Goal: Leave review/rating: Leave review/rating

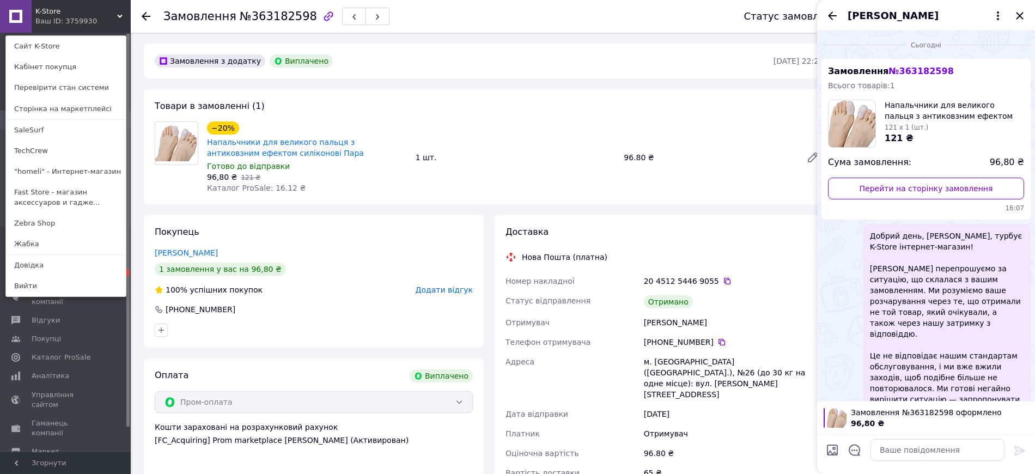
scroll to position [92, 0]
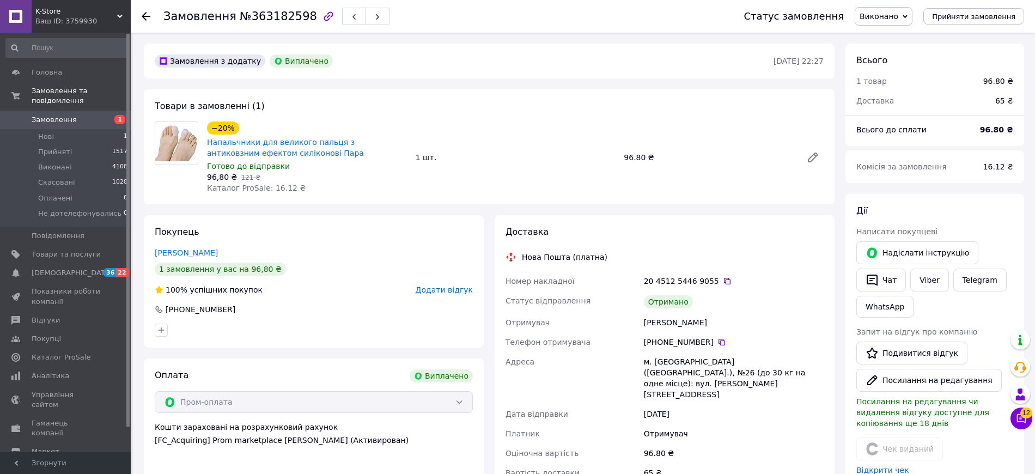
scroll to position [52, 0]
click at [878, 277] on icon "button" at bounding box center [872, 279] width 13 height 13
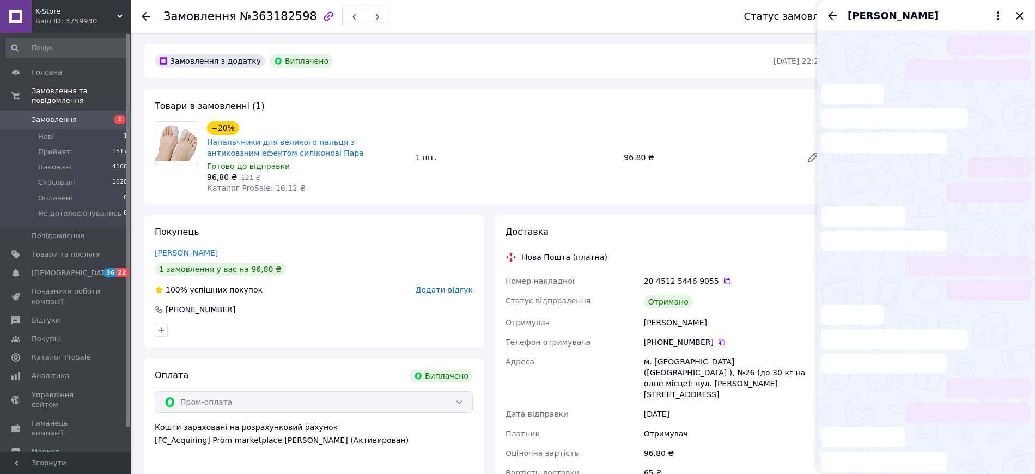
scroll to position [58, 0]
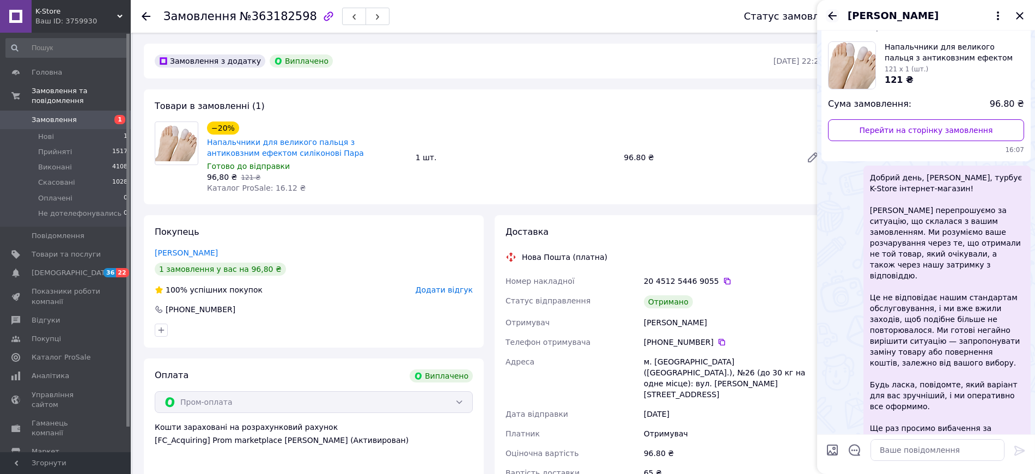
click at [830, 13] on icon "Назад" at bounding box center [832, 15] width 13 height 13
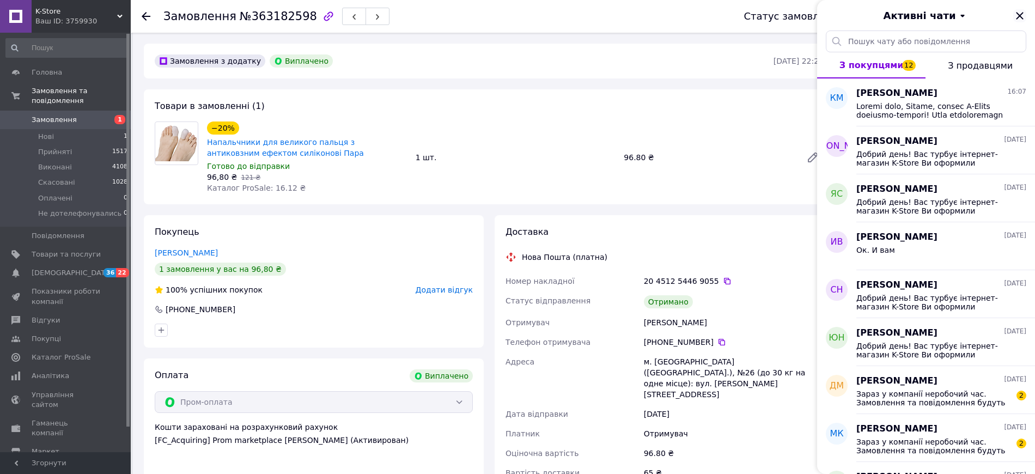
click at [1015, 14] on icon "Закрити" at bounding box center [1019, 15] width 13 height 13
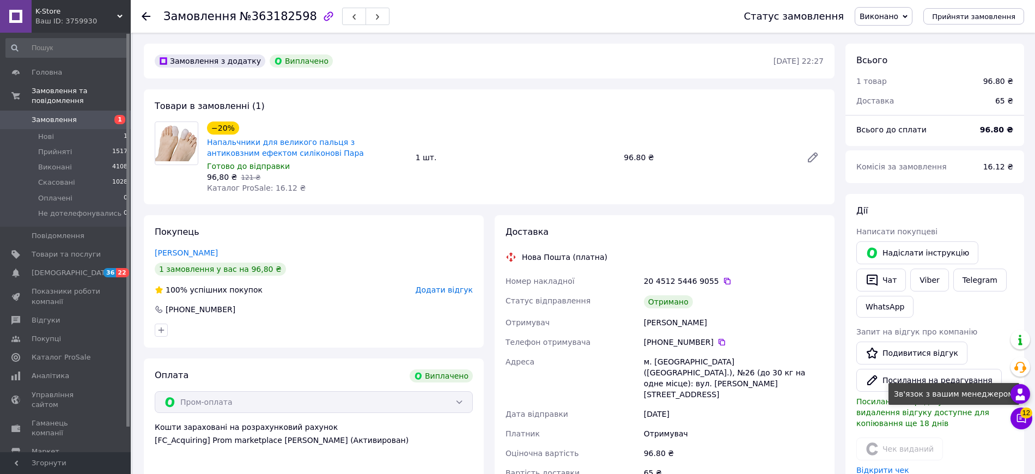
click at [1028, 394] on div at bounding box center [1020, 394] width 20 height 20
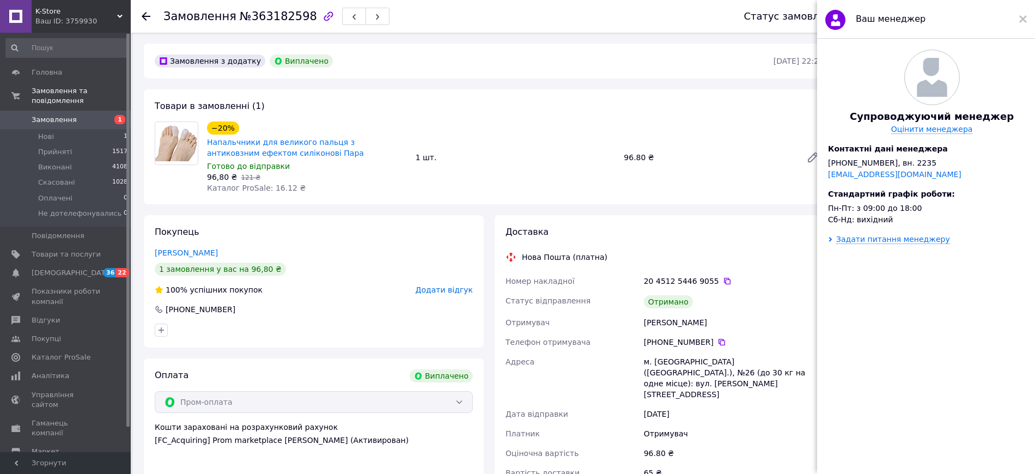
drag, startPoint x: 861, startPoint y: 114, endPoint x: 1004, endPoint y: 109, distance: 143.3
click at [1004, 109] on div "Супроводжуючий менеджер Оцінити менеджера" at bounding box center [931, 92] width 229 height 84
click at [1021, 19] on use at bounding box center [1023, 19] width 8 height 8
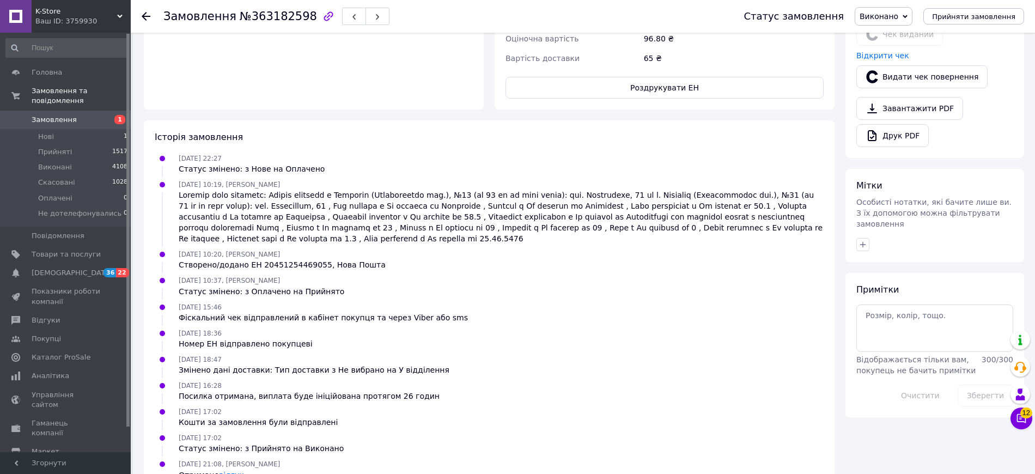
scroll to position [420, 0]
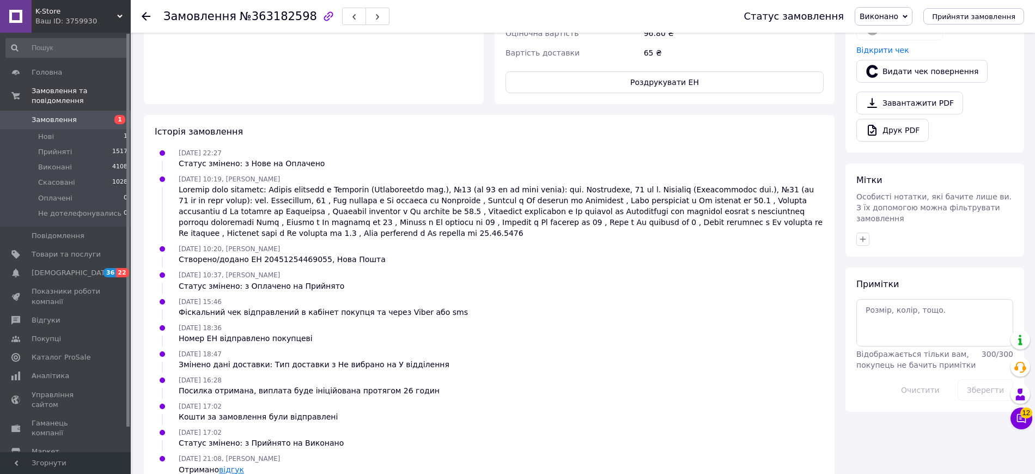
click at [220, 465] on link "відгук" at bounding box center [231, 469] width 25 height 9
